Goal: Task Accomplishment & Management: Manage account settings

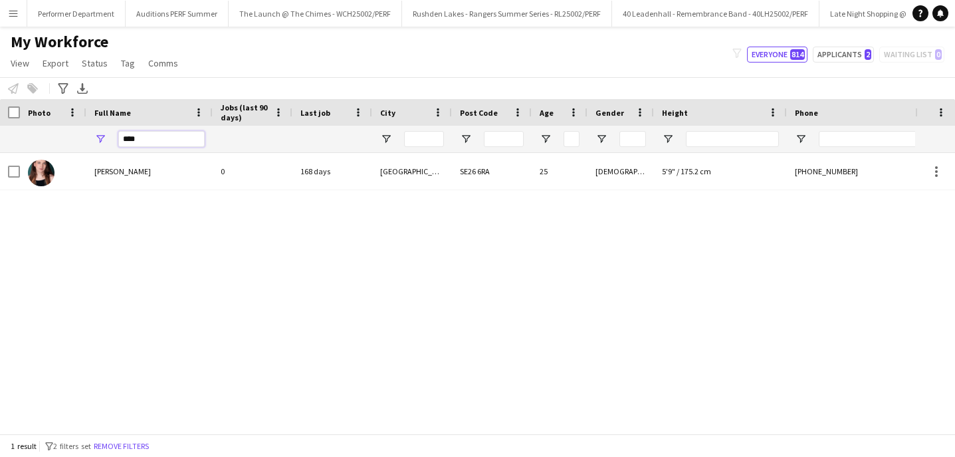
drag, startPoint x: 171, startPoint y: 136, endPoint x: 87, endPoint y: 133, distance: 83.8
click at [87, 133] on div "****" at bounding box center [149, 139] width 126 height 27
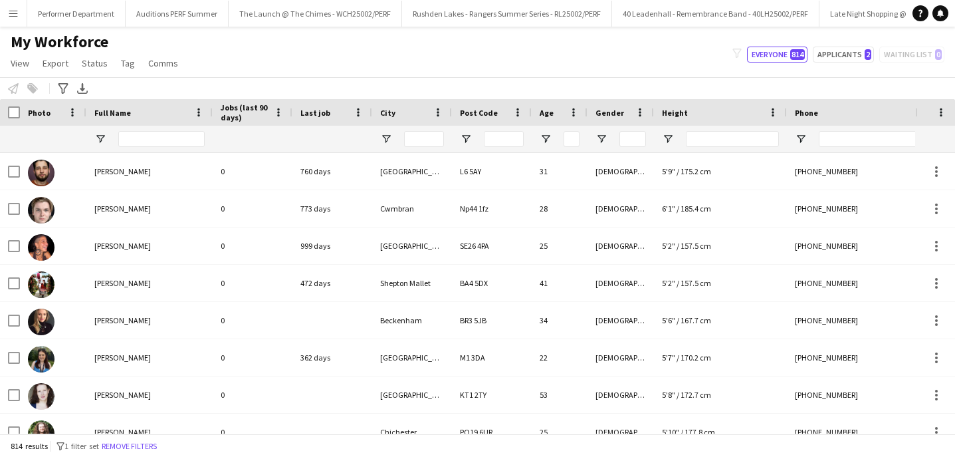
click at [19, 16] on button "Menu" at bounding box center [13, 13] width 27 height 27
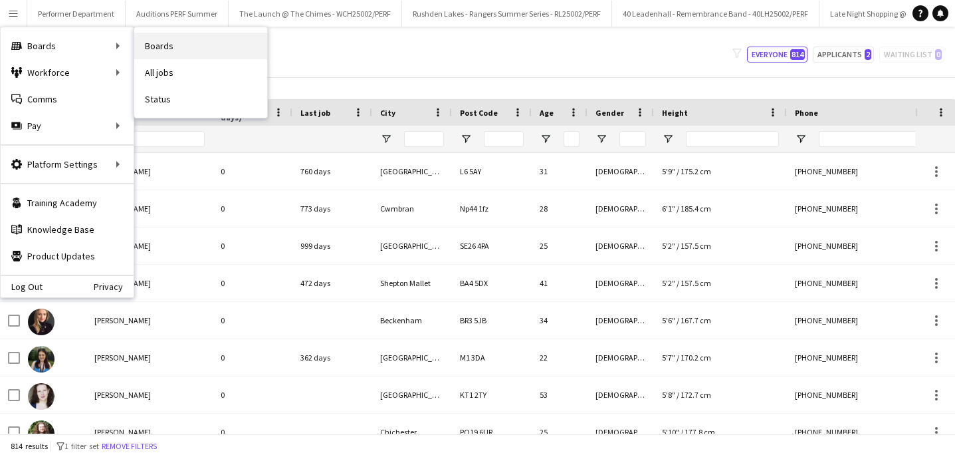
click at [182, 53] on link "Boards" at bounding box center [200, 46] width 133 height 27
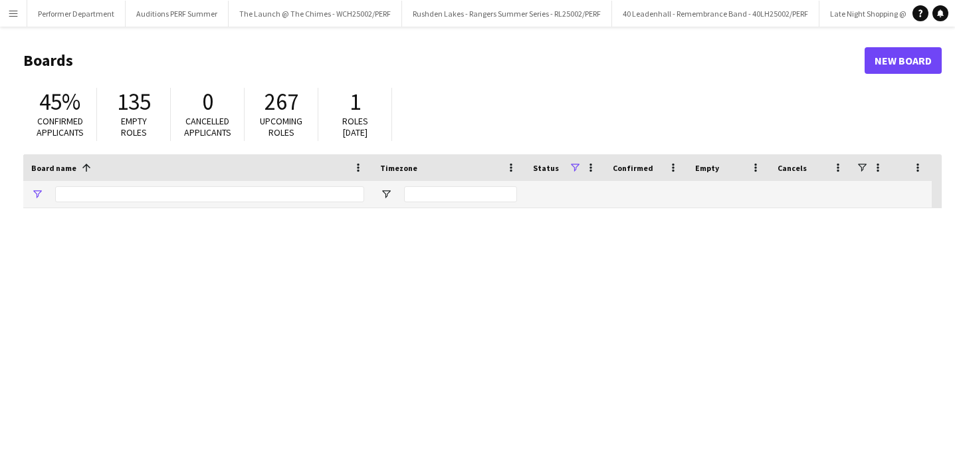
type input "******"
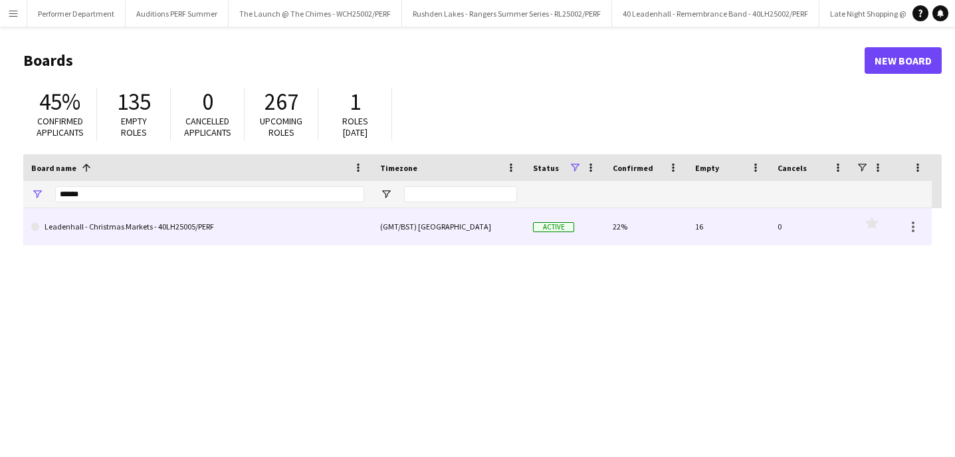
click at [122, 227] on link "Leadenhall - Christmas Markets - 40LH25005/PERF" at bounding box center [197, 226] width 333 height 37
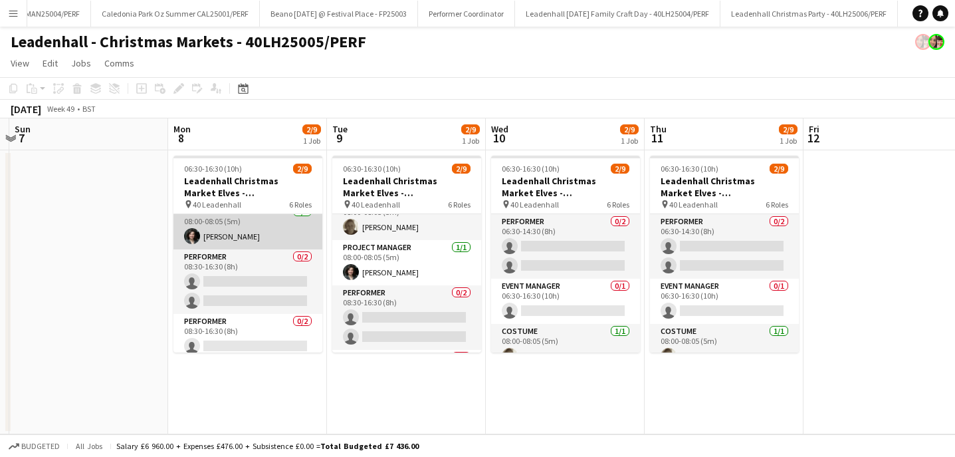
scroll to position [172, 0]
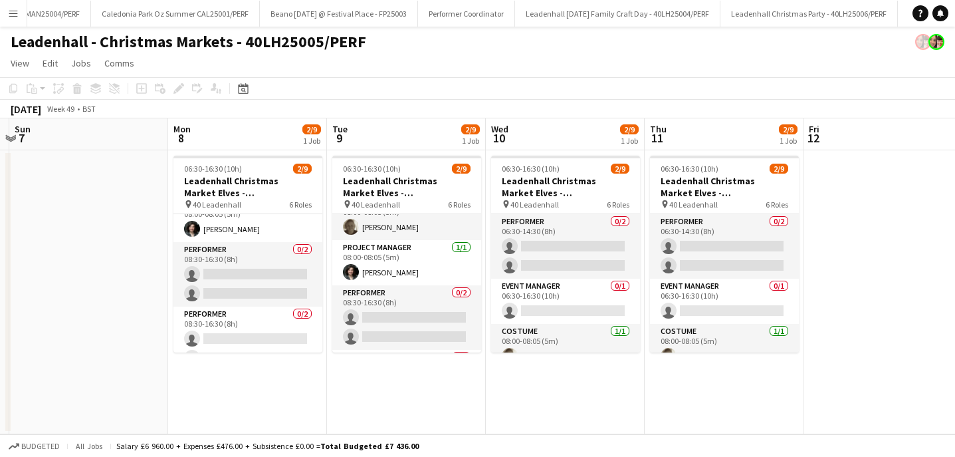
click at [225, 139] on app-board-header-date "Mon 8 2/9 1 Job" at bounding box center [247, 134] width 159 height 32
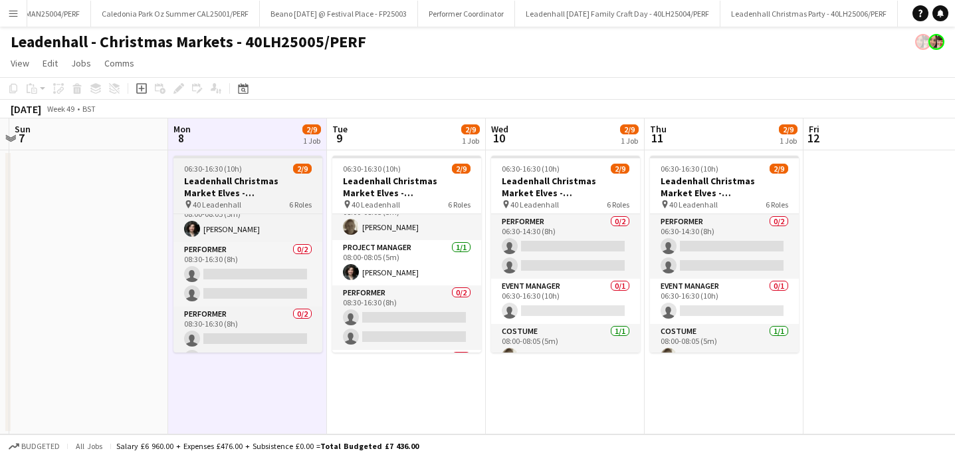
click at [203, 188] on h3 "Leadenhall Christmas Market Elves - 40LH25005/PERF" at bounding box center [248, 187] width 149 height 24
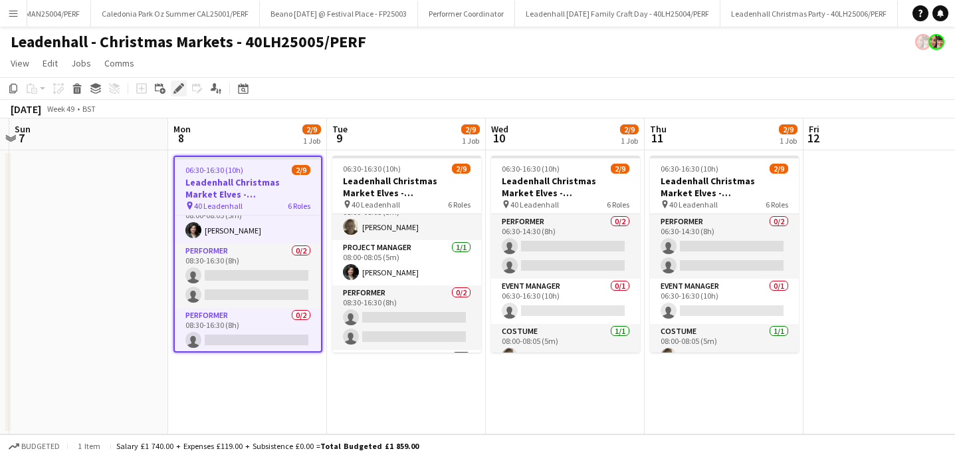
click at [179, 86] on icon "Edit" at bounding box center [179, 88] width 11 height 11
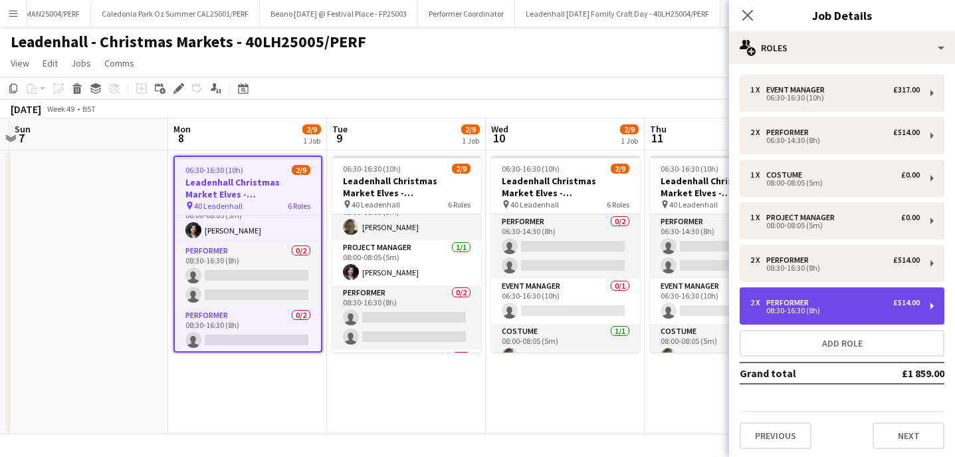
click at [926, 309] on div "2 x Performer £514.00 08:30-16:30 (8h)" at bounding box center [842, 305] width 205 height 37
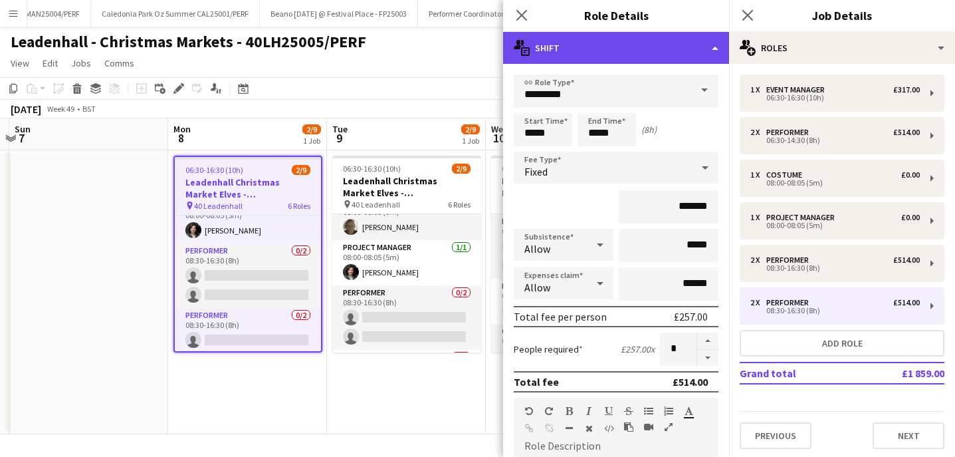
click at [593, 49] on div "multiple-actions-text Shift" at bounding box center [616, 48] width 226 height 32
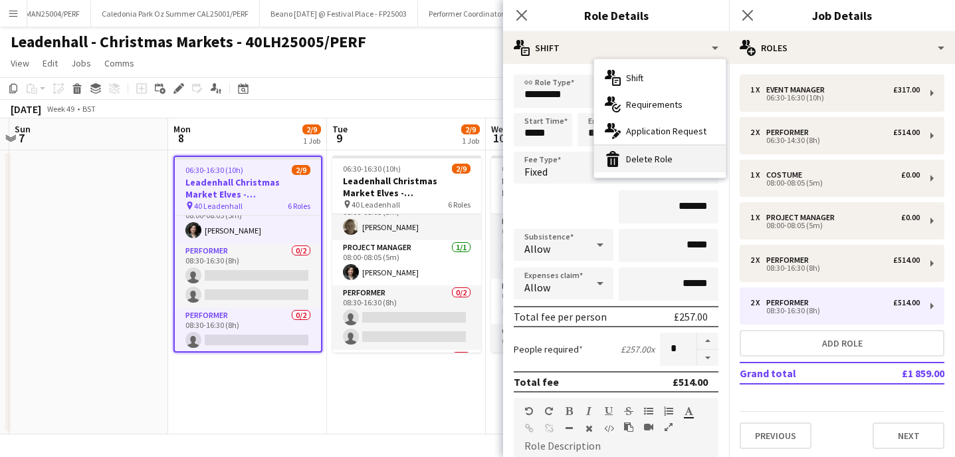
click at [635, 154] on div "bin-2 Delete Role" at bounding box center [660, 159] width 132 height 27
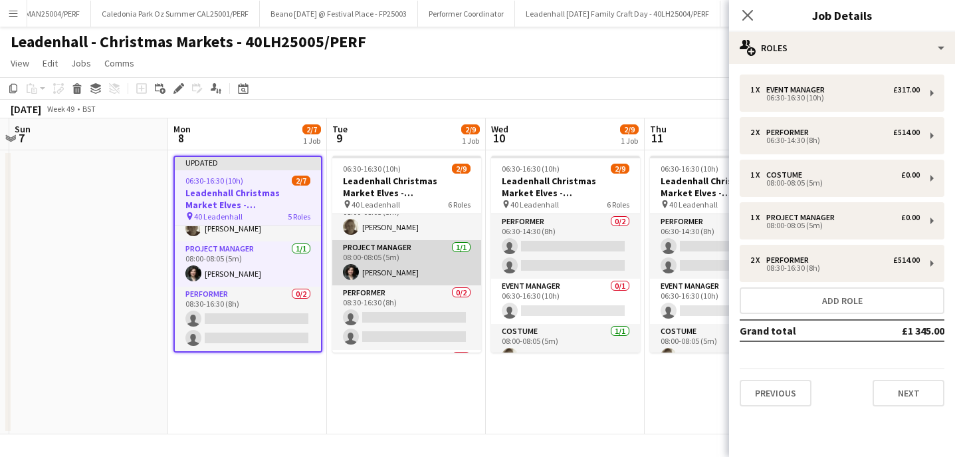
scroll to position [191, 0]
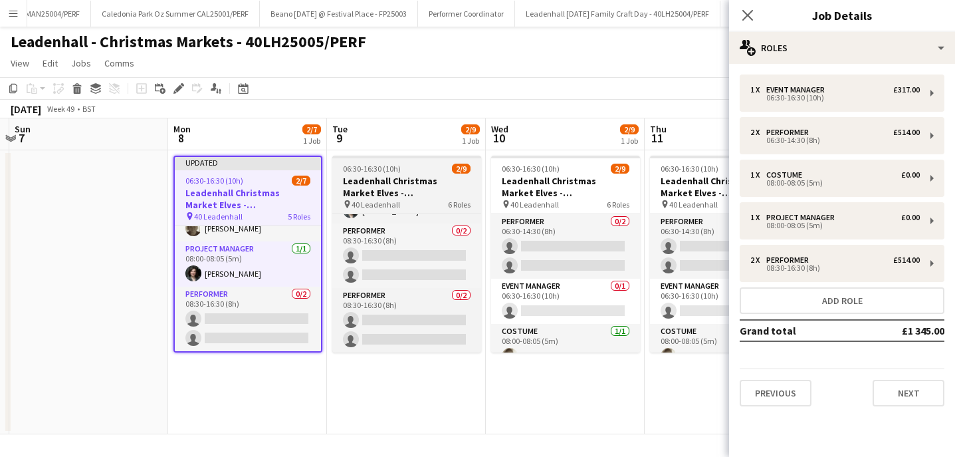
click at [406, 182] on h3 "Leadenhall Christmas Market Elves - 40LH25005/PERF" at bounding box center [406, 187] width 149 height 24
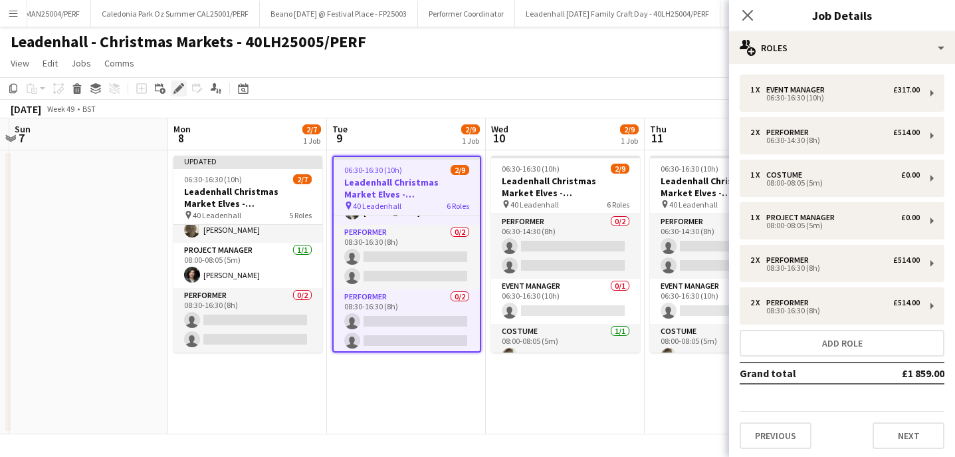
click at [177, 88] on icon at bounding box center [178, 88] width 7 height 7
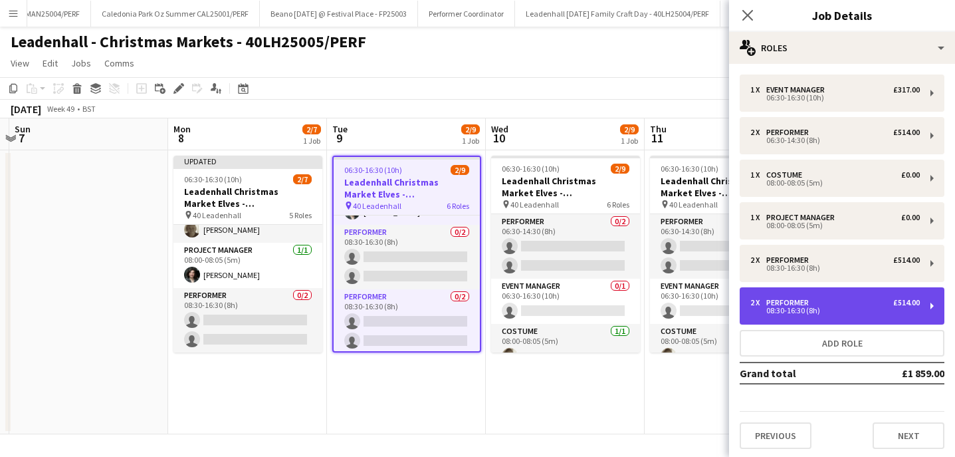
click at [926, 304] on div "2 x Performer £514.00 08:30-16:30 (8h)" at bounding box center [842, 305] width 205 height 37
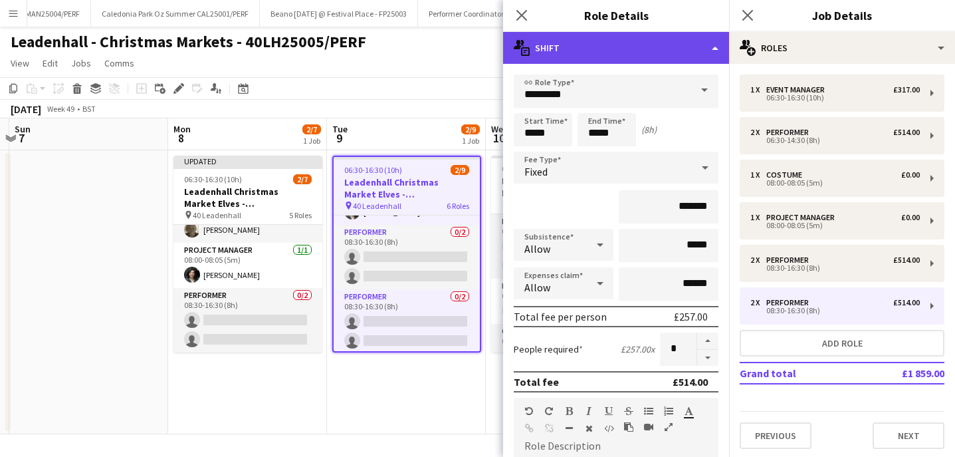
click at [636, 36] on div "multiple-actions-text Shift" at bounding box center [616, 48] width 226 height 32
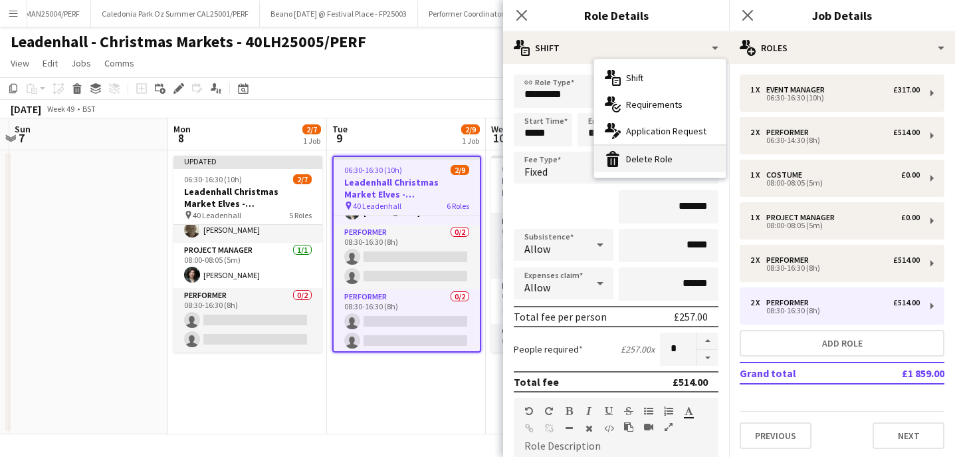
click at [640, 162] on div "bin-2 Delete Role" at bounding box center [660, 159] width 132 height 27
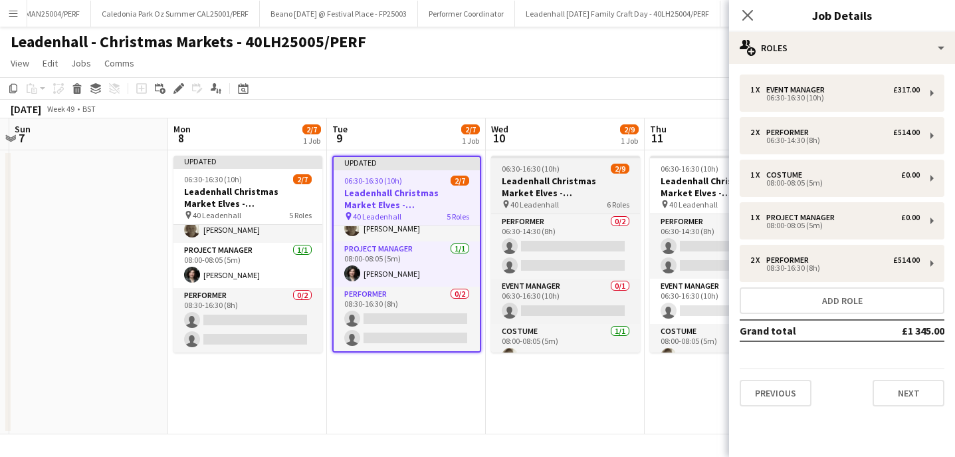
click at [544, 201] on span "40 Leadenhall" at bounding box center [535, 204] width 49 height 10
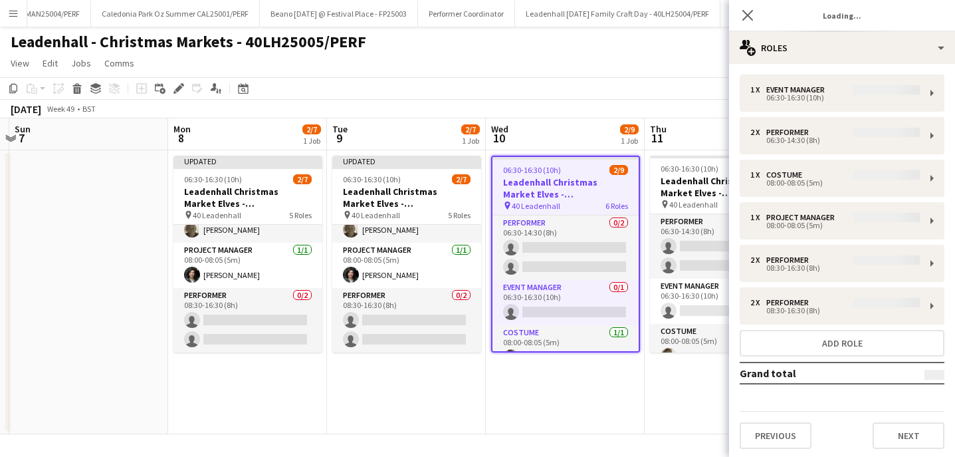
scroll to position [137, 0]
click at [184, 89] on div "Edit" at bounding box center [179, 88] width 16 height 16
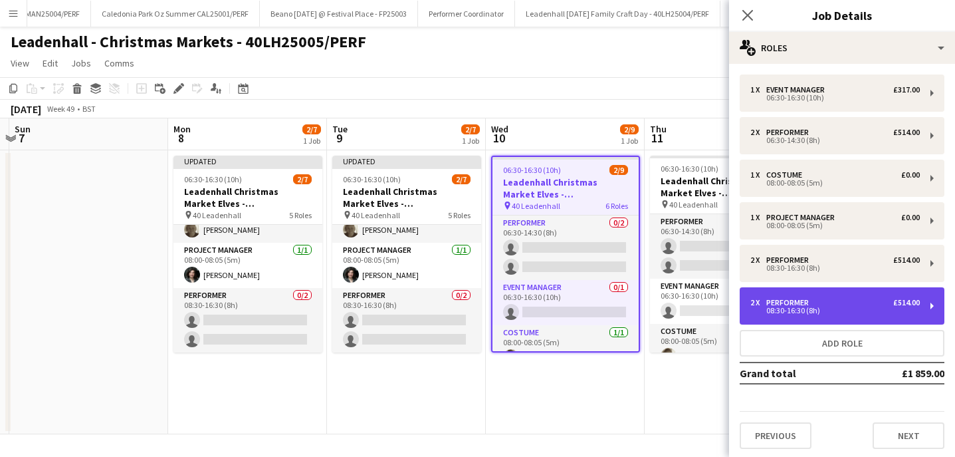
click at [869, 307] on div "2 x Performer £514.00" at bounding box center [836, 302] width 170 height 9
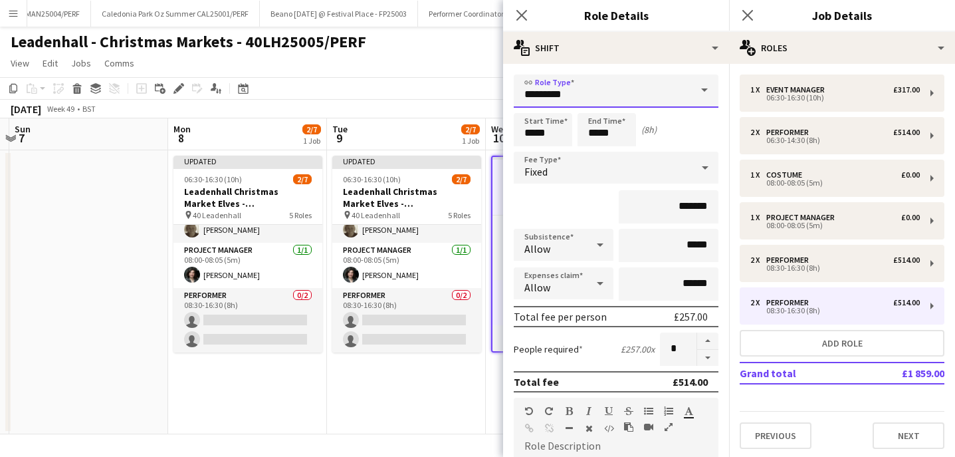
drag, startPoint x: 647, startPoint y: 94, endPoint x: 647, endPoint y: 71, distance: 22.6
click at [647, 92] on input "*********" at bounding box center [616, 90] width 205 height 33
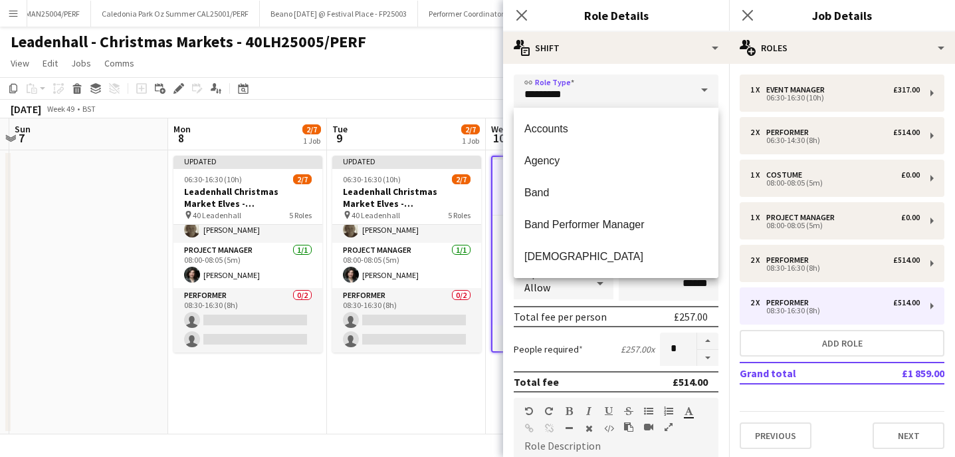
click at [647, 71] on div "link Role Type ********* Start Time ***** End Time ***** (8h) Fee Type Fixed **…" at bounding box center [616, 415] width 226 height 703
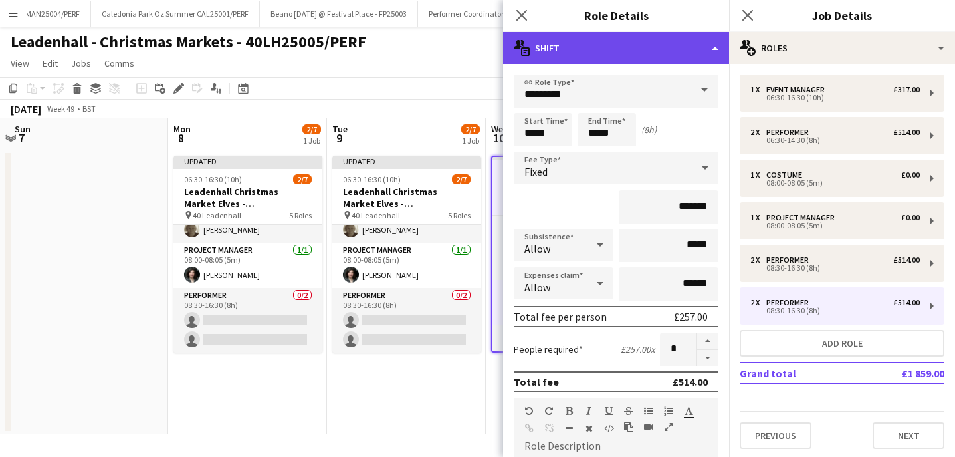
click at [646, 52] on div "multiple-actions-text Shift" at bounding box center [616, 48] width 226 height 32
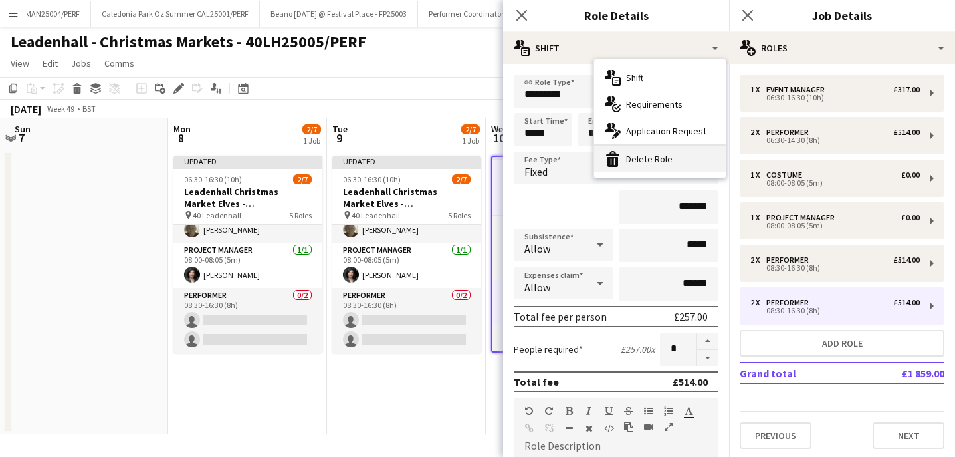
click at [640, 159] on div "bin-2 Delete Role" at bounding box center [660, 159] width 132 height 27
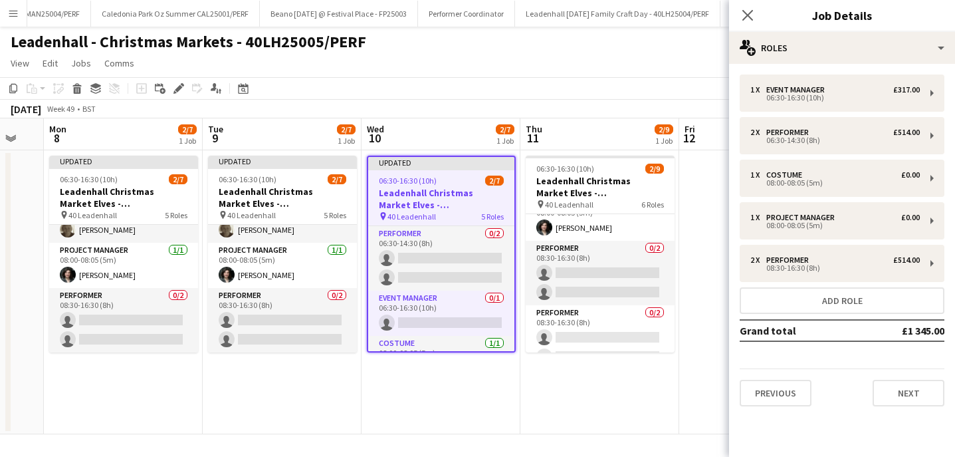
scroll to position [191, 0]
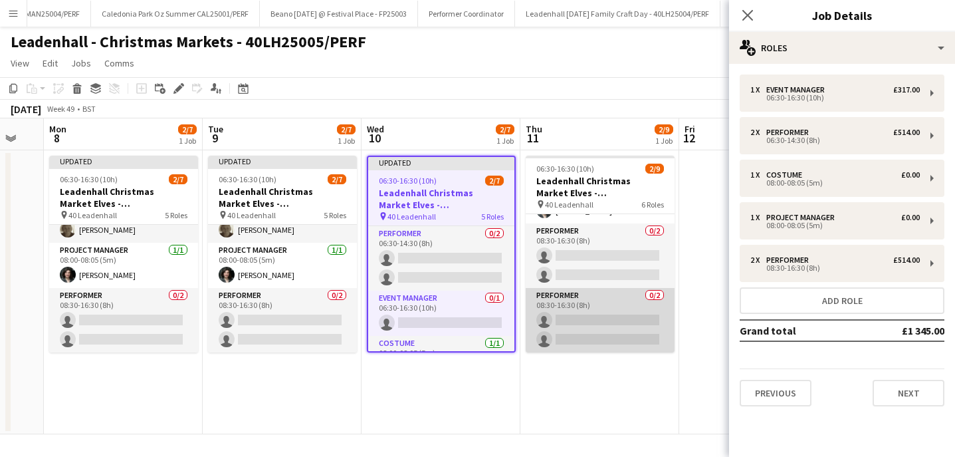
click at [635, 310] on app-card-role "Performer 0/2 08:30-16:30 (8h) single-neutral-actions single-neutral-actions" at bounding box center [600, 320] width 149 height 64
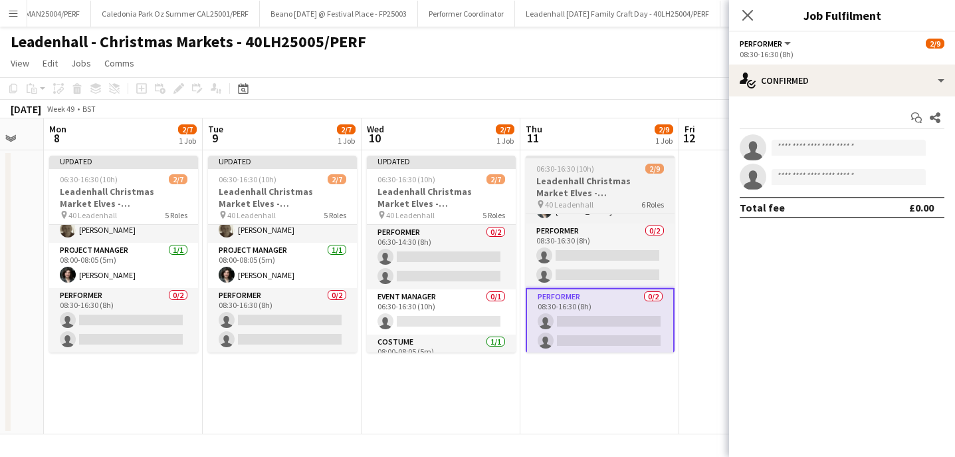
click at [614, 178] on h3 "Leadenhall Christmas Market Elves - 40LH25005/PERF" at bounding box center [600, 187] width 149 height 24
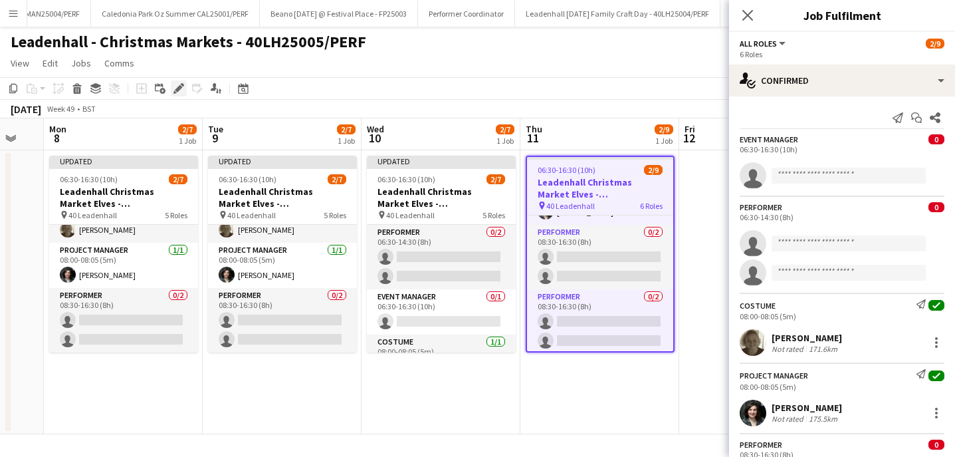
click at [176, 88] on icon "Edit" at bounding box center [179, 88] width 11 height 11
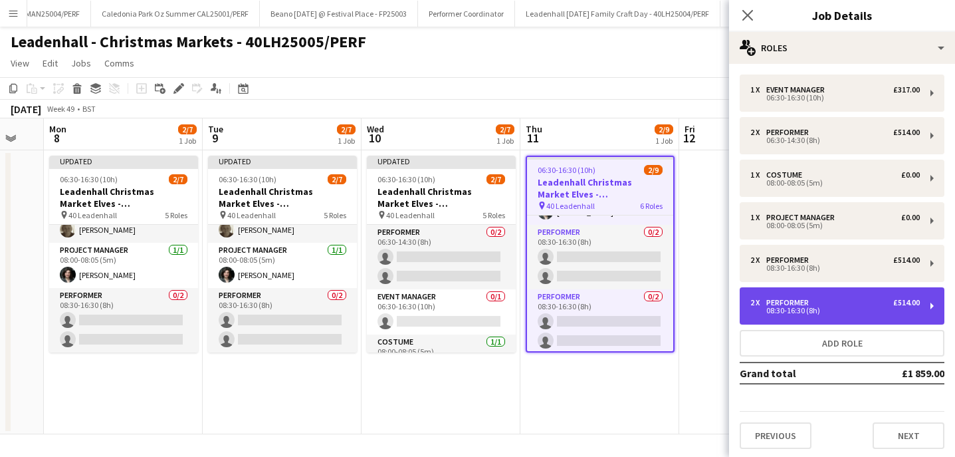
click at [864, 300] on div "2 x Performer £514.00" at bounding box center [836, 302] width 170 height 9
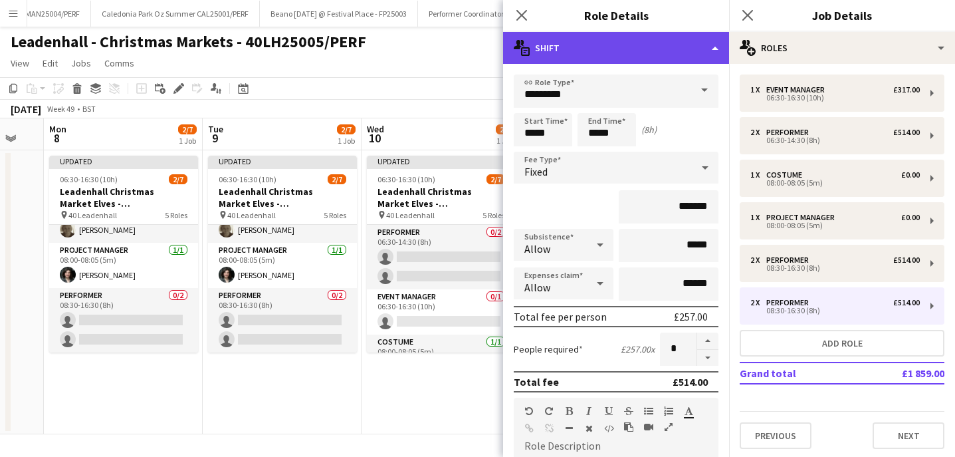
click at [604, 35] on div "multiple-actions-text Shift" at bounding box center [616, 48] width 226 height 32
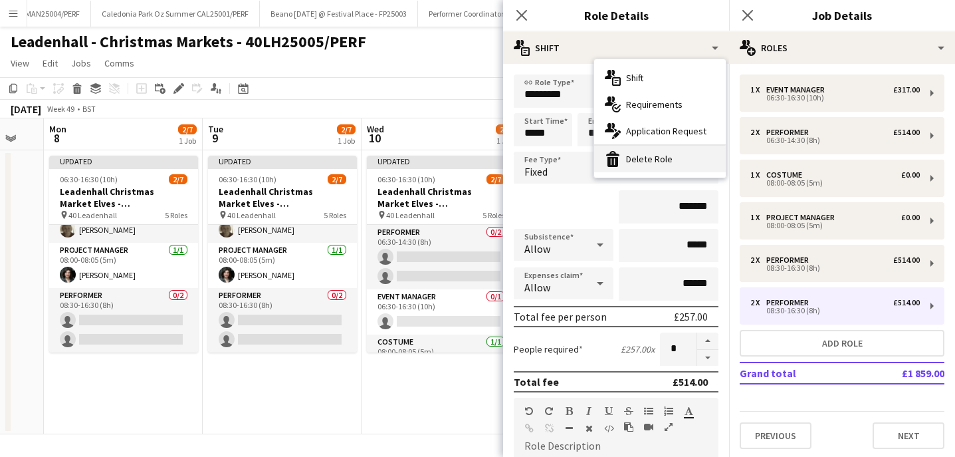
click at [631, 153] on div "bin-2 Delete Role" at bounding box center [660, 159] width 132 height 27
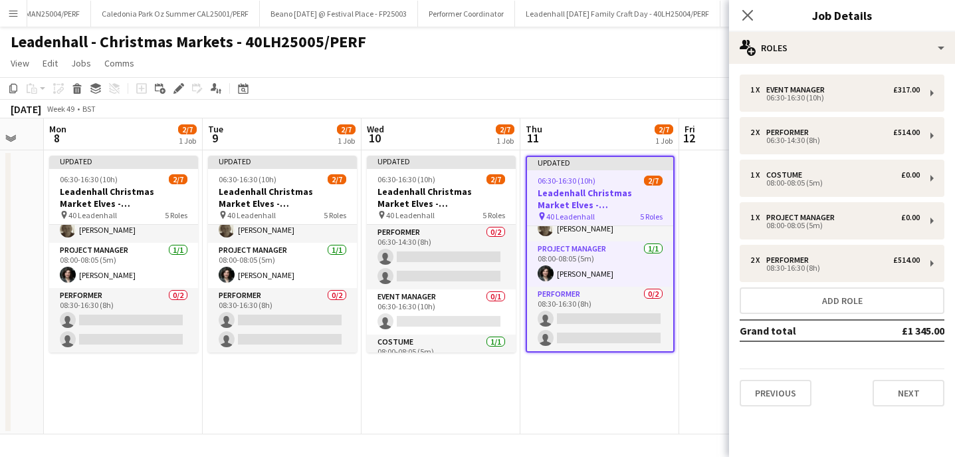
click at [576, 64] on app-page-menu "View Day view expanded Day view collapsed Month view Date picker Jump to [DATE]…" at bounding box center [477, 64] width 955 height 25
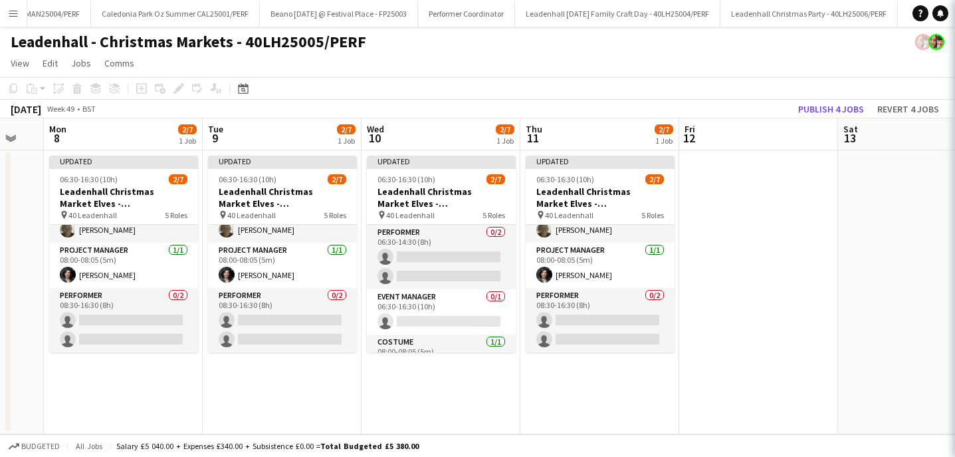
scroll to position [137, 0]
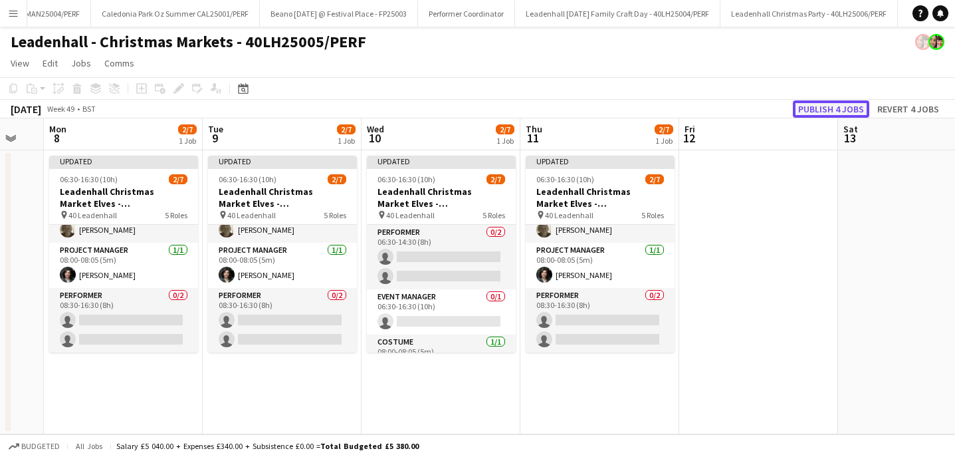
click at [834, 106] on button "Publish 4 jobs" at bounding box center [831, 108] width 76 height 17
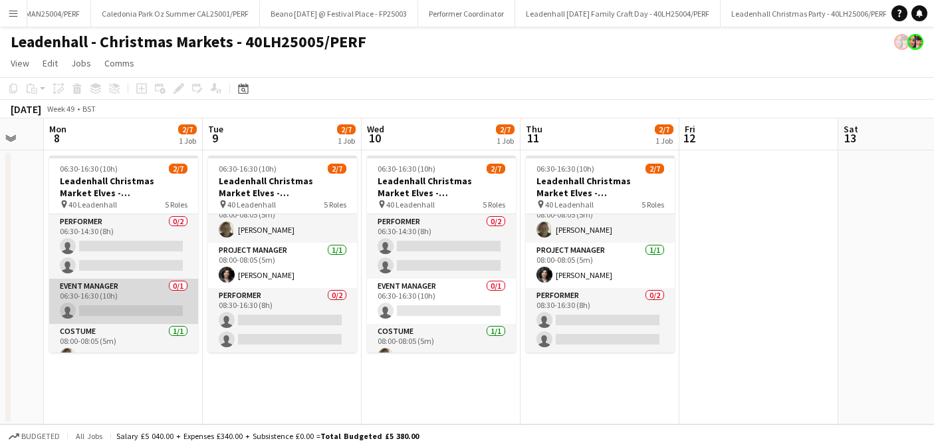
scroll to position [126, 0]
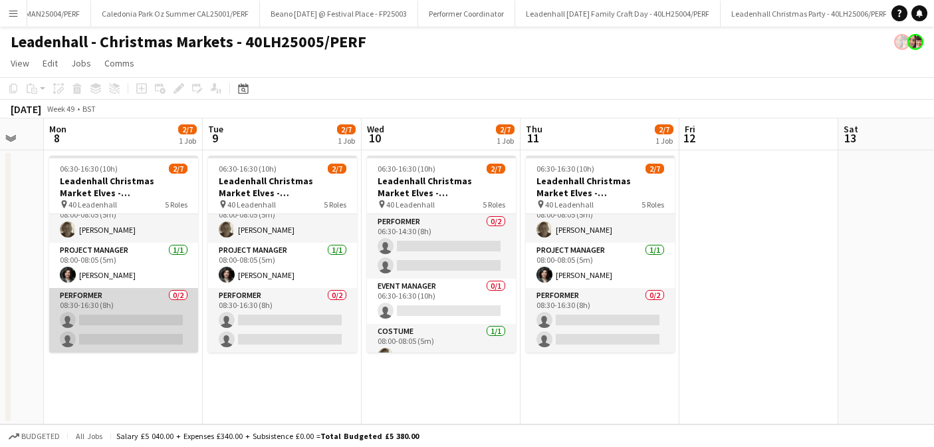
click at [104, 309] on app-card-role "Performer 0/2 08:30-16:30 (8h) single-neutral-actions single-neutral-actions" at bounding box center [123, 320] width 149 height 64
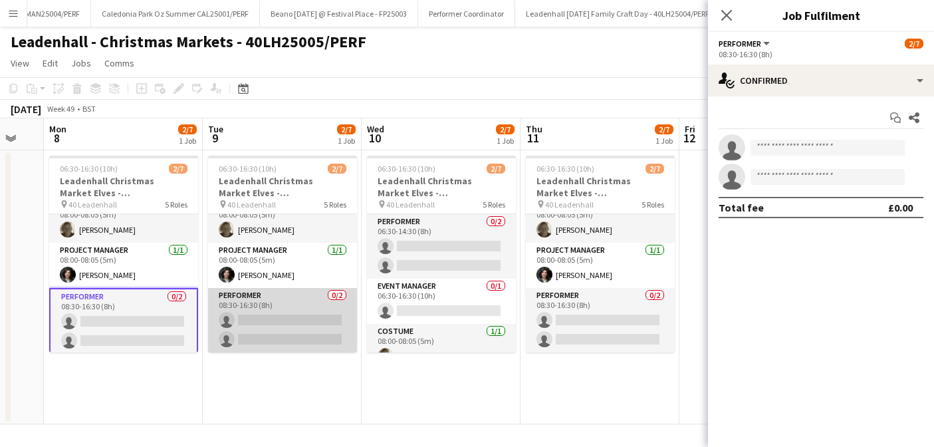
click at [272, 304] on app-card-role "Performer 0/2 08:30-16:30 (8h) single-neutral-actions single-neutral-actions" at bounding box center [282, 320] width 149 height 64
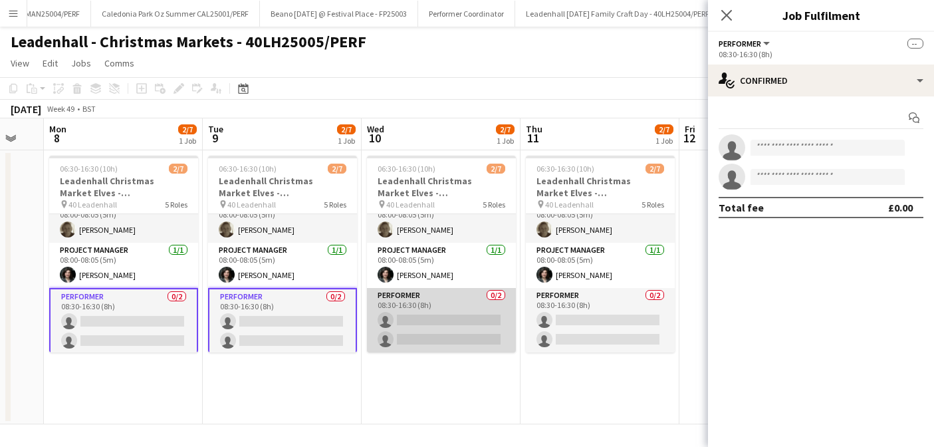
click at [431, 294] on app-card-role "Performer 0/2 08:30-16:30 (8h) single-neutral-actions single-neutral-actions" at bounding box center [441, 320] width 149 height 64
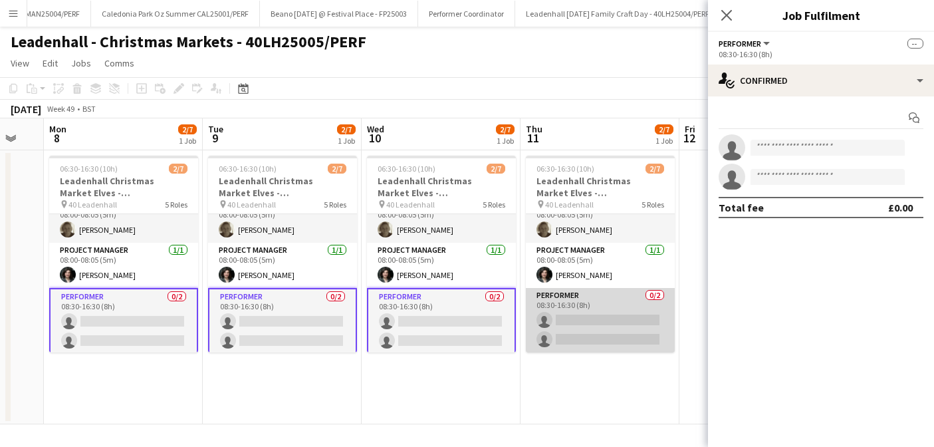
click at [591, 301] on app-card-role "Performer 0/2 08:30-16:30 (8h) single-neutral-actions single-neutral-actions" at bounding box center [600, 320] width 149 height 64
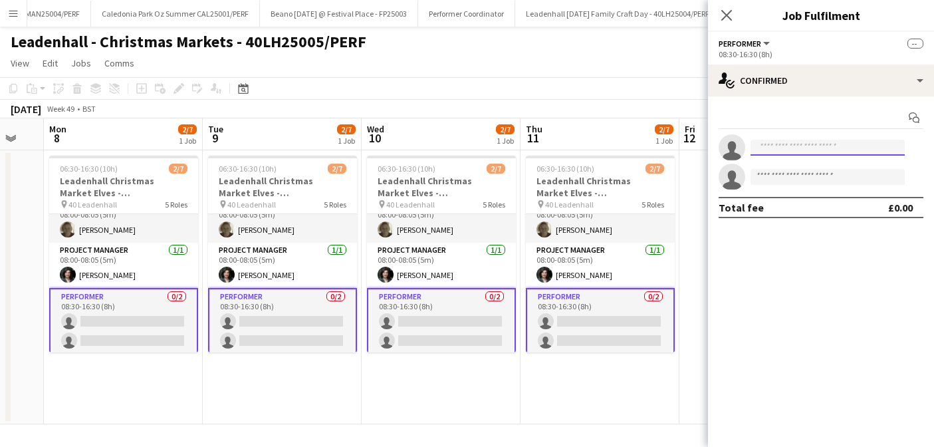
click at [806, 150] on input at bounding box center [828, 148] width 154 height 16
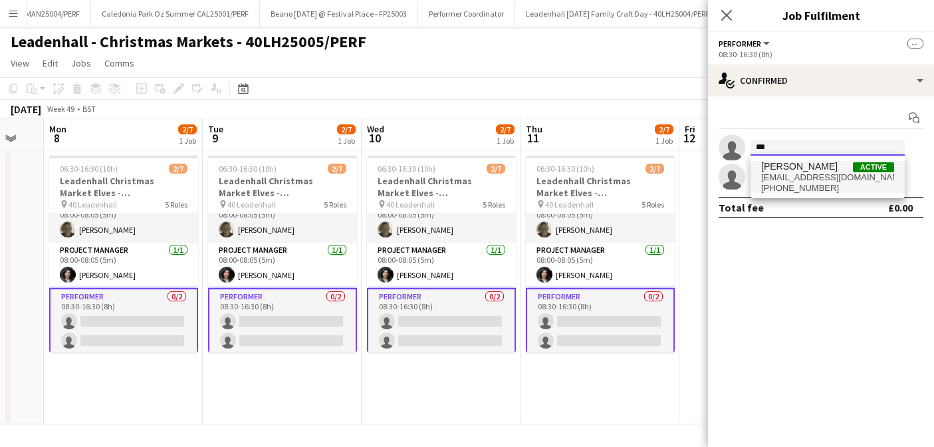
type input "***"
click at [806, 174] on span "[EMAIL_ADDRESS][DOMAIN_NAME]" at bounding box center [827, 177] width 133 height 11
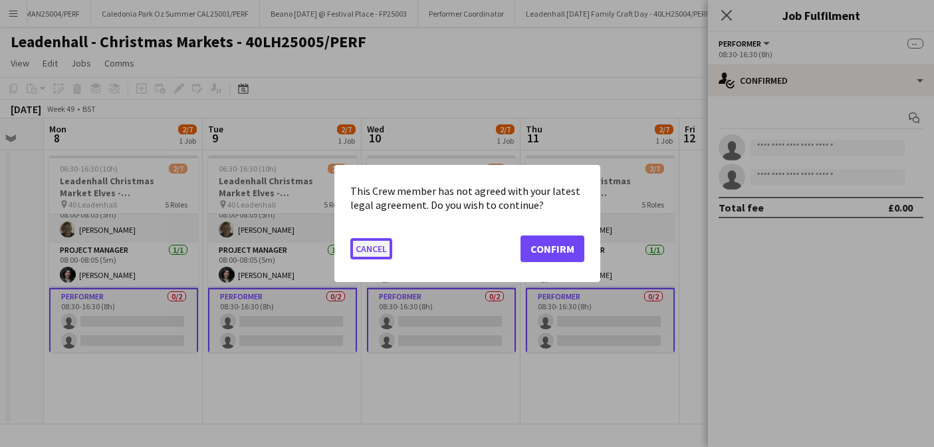
click at [372, 254] on button "Cancel" at bounding box center [371, 248] width 42 height 21
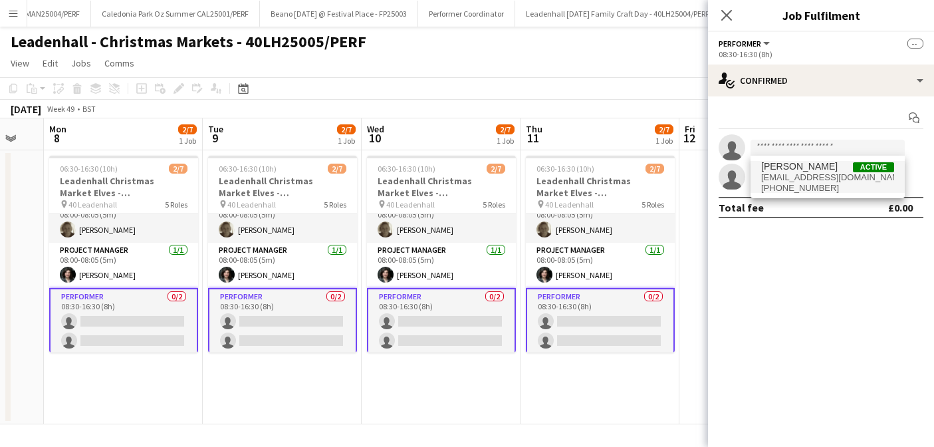
click at [719, 17] on app-icon "Close pop-in" at bounding box center [727, 15] width 16 height 16
